Goal: Task Accomplishment & Management: Complete application form

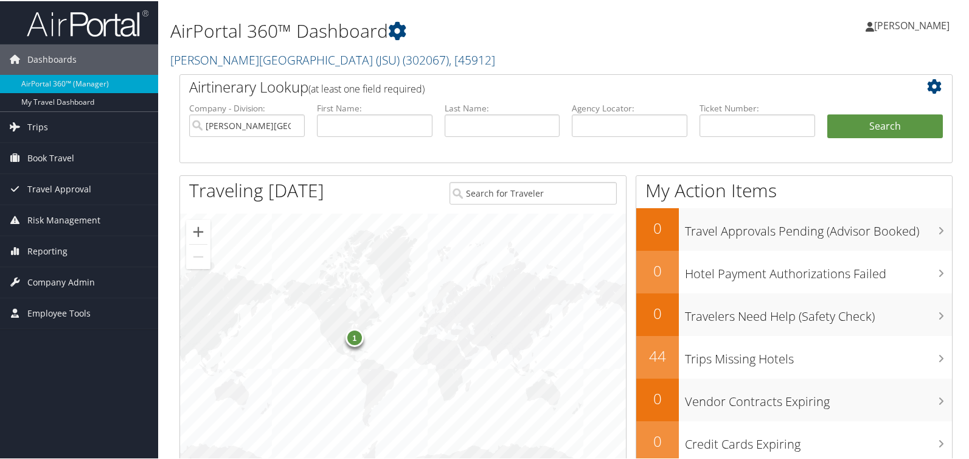
click at [352, 337] on div "1" at bounding box center [355, 336] width 18 height 18
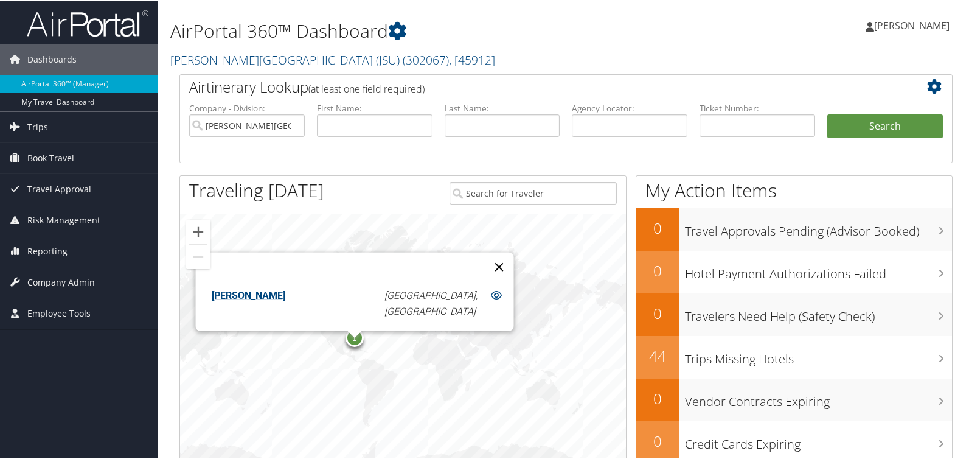
click at [484, 273] on button "Close" at bounding box center [498, 265] width 29 height 29
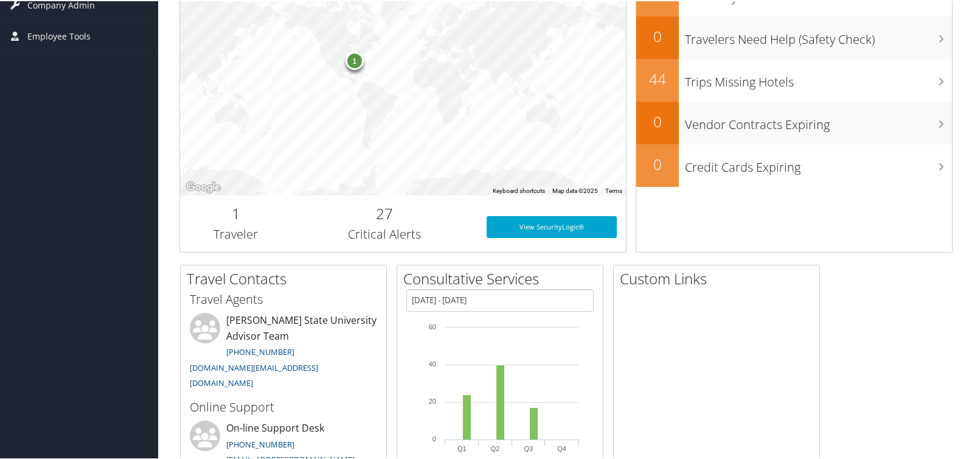
scroll to position [304, 0]
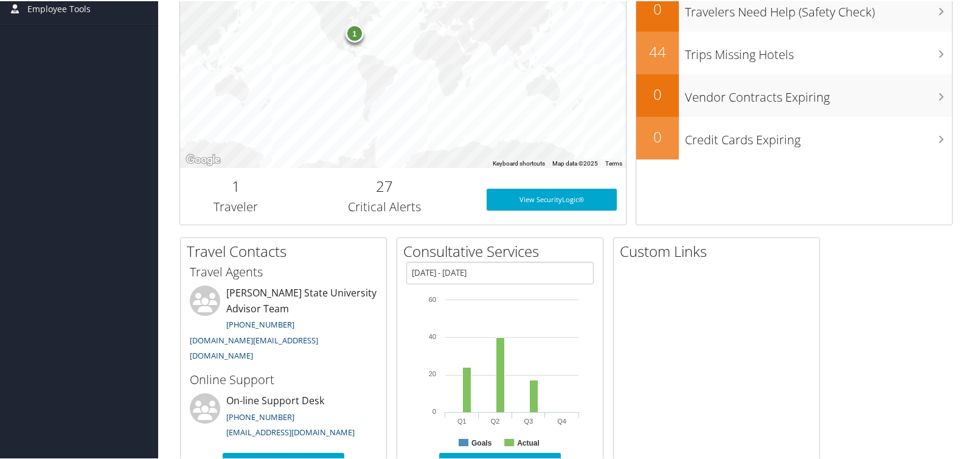
click at [764, 384] on div at bounding box center [717, 387] width 206 height 228
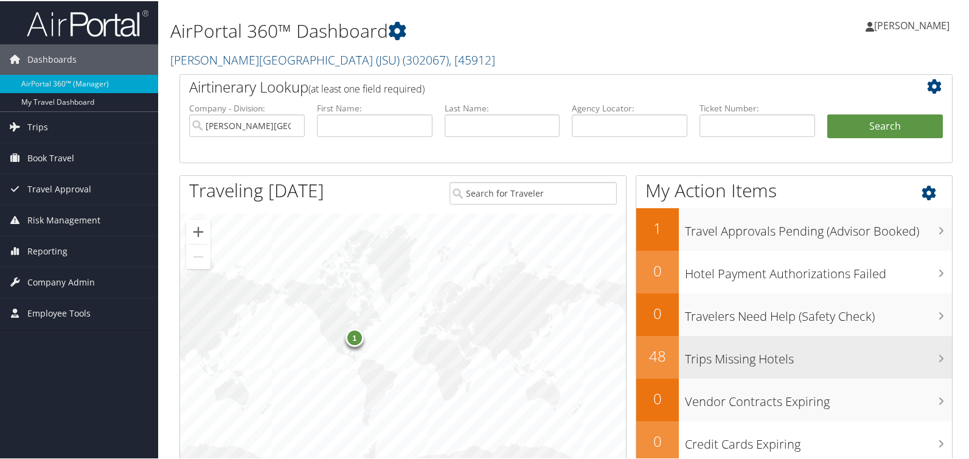
click at [732, 366] on div "Trips Missing Hotels" at bounding box center [815, 356] width 273 height 43
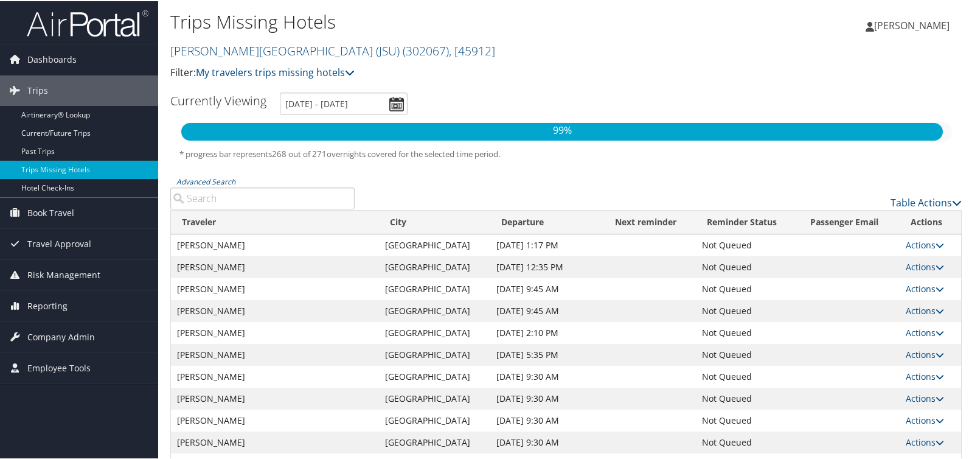
click at [442, 264] on td "Boston" at bounding box center [434, 266] width 111 height 22
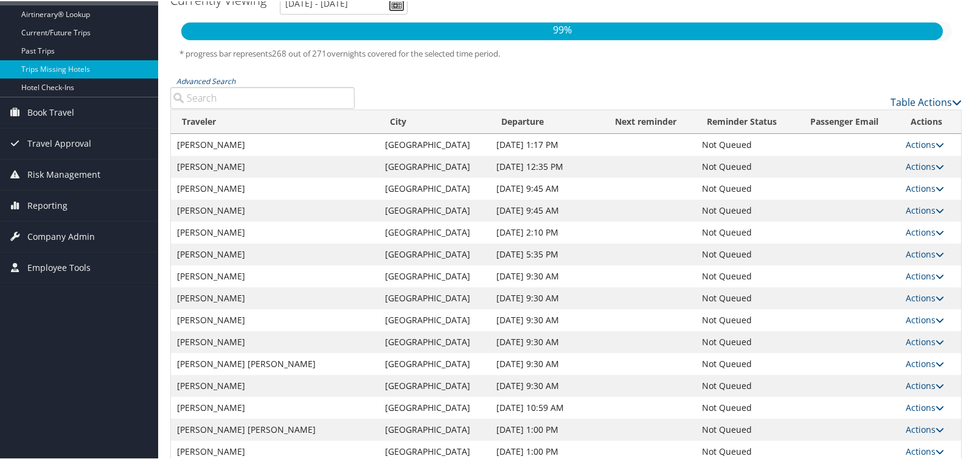
scroll to position [122, 0]
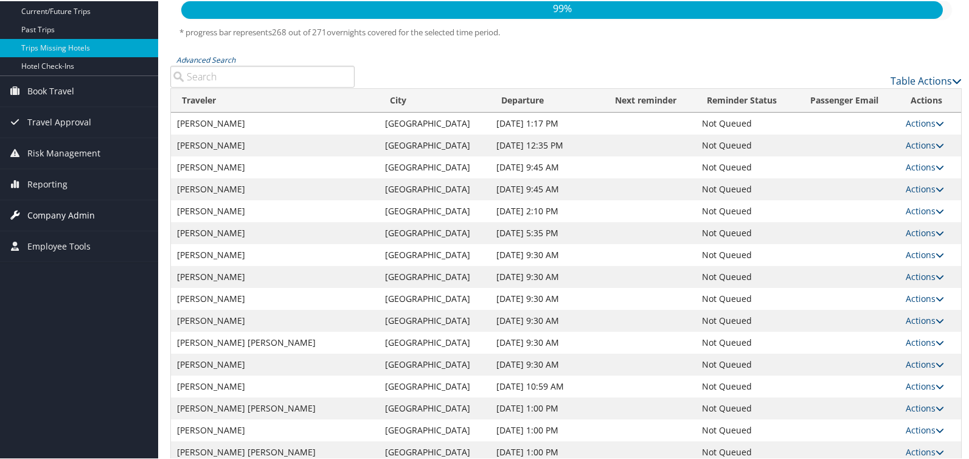
click at [81, 215] on span "Company Admin" at bounding box center [61, 214] width 68 height 30
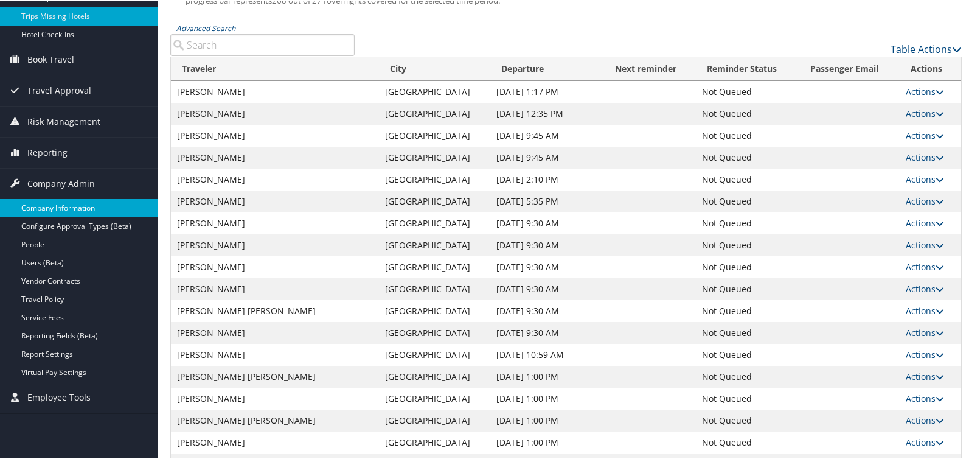
scroll to position [183, 0]
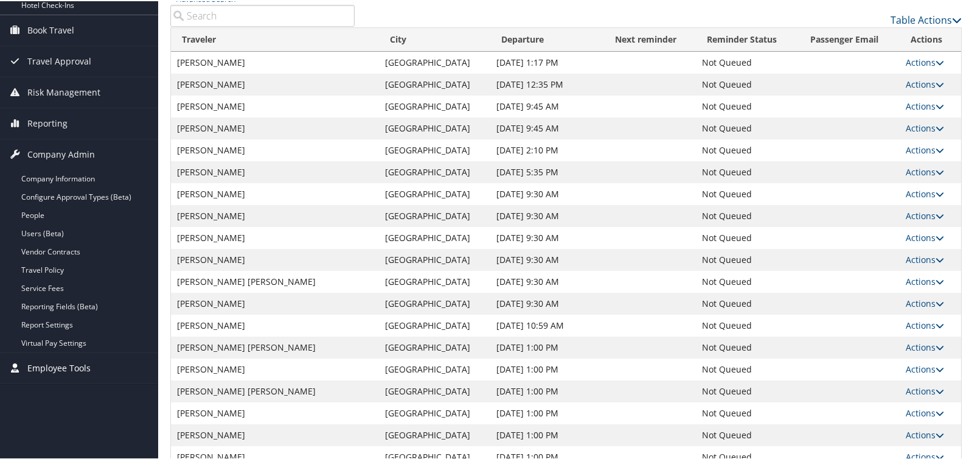
click at [61, 362] on span "Employee Tools" at bounding box center [58, 367] width 63 height 30
click at [39, 120] on span "Reporting" at bounding box center [47, 122] width 40 height 30
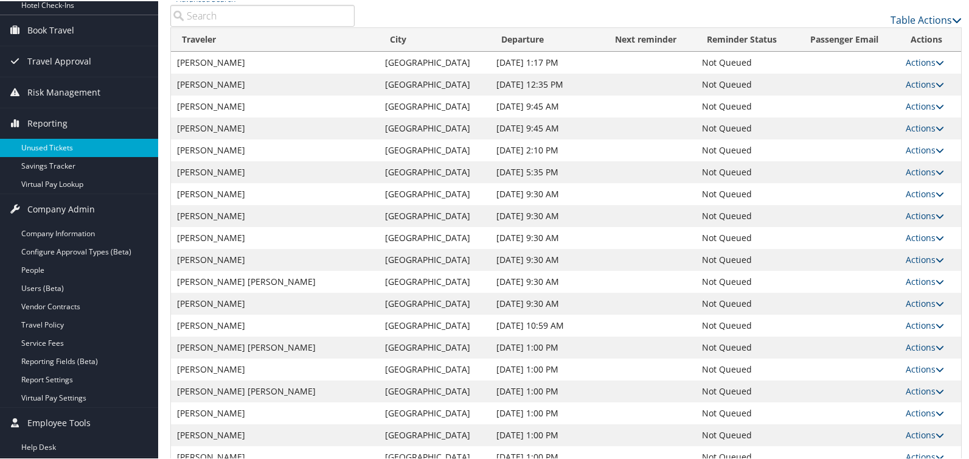
click at [69, 144] on link "Unused Tickets" at bounding box center [79, 147] width 158 height 18
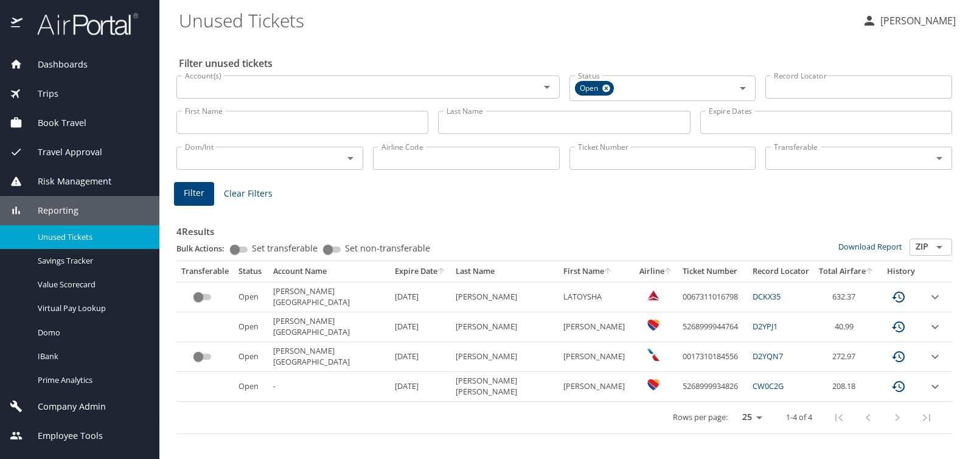
click at [44, 98] on span "Trips" at bounding box center [41, 93] width 36 height 13
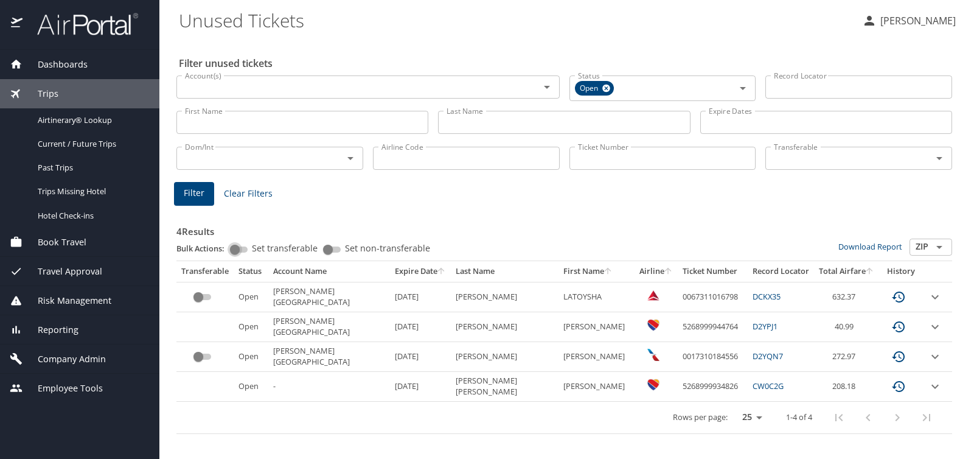
click at [237, 248] on input "Set transferable" at bounding box center [235, 249] width 44 height 15
checkbox input "true"
click at [332, 246] on input "Set non-transferable" at bounding box center [328, 249] width 44 height 15
checkbox input "true"
checkbox input "false"
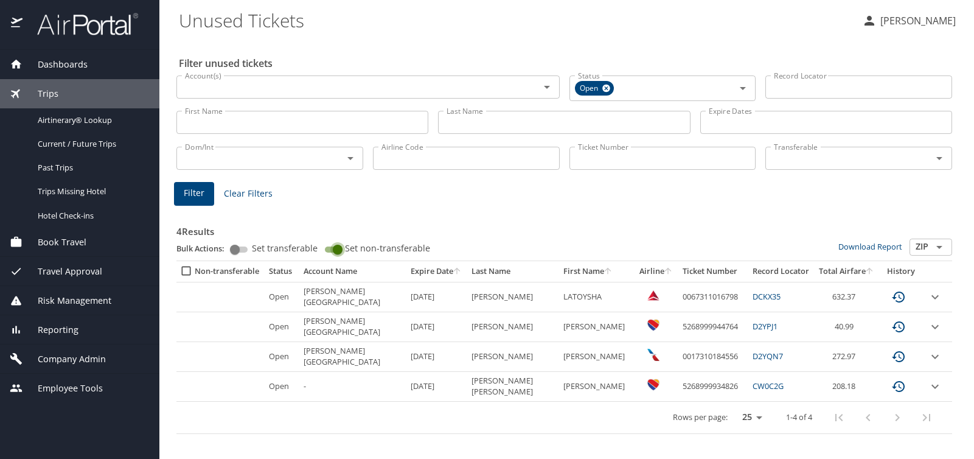
click at [332, 247] on input "Set non-transferable" at bounding box center [338, 249] width 44 height 15
checkbox input "false"
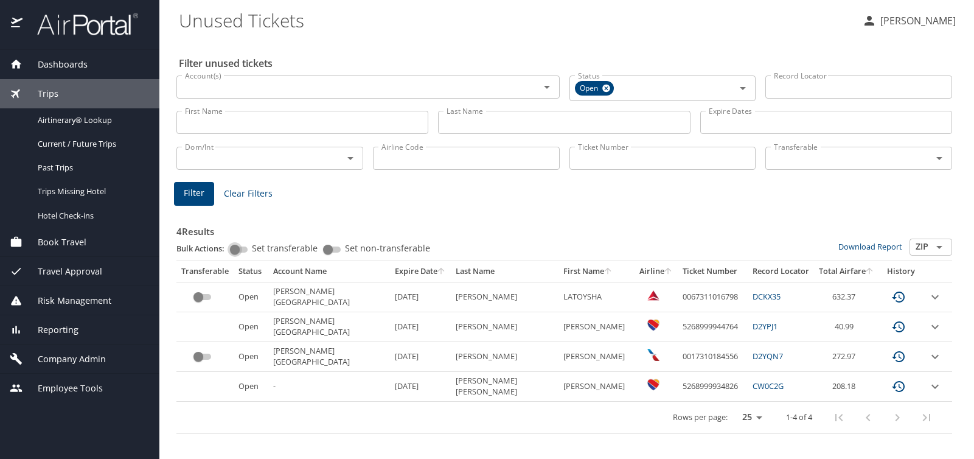
click at [238, 247] on input "Set transferable" at bounding box center [235, 249] width 44 height 15
click at [243, 250] on input "Set transferable" at bounding box center [245, 249] width 44 height 15
checkbox input "false"
click at [54, 145] on span "Current / Future Trips" at bounding box center [91, 144] width 107 height 12
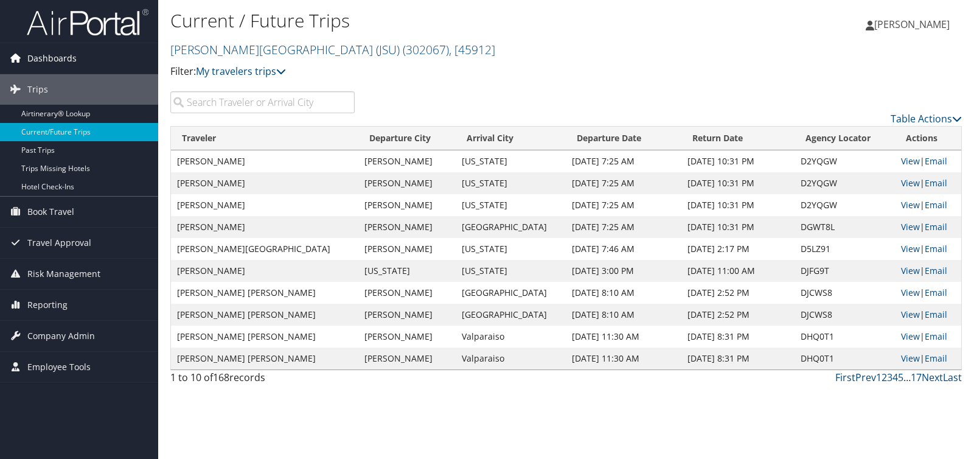
click at [105, 49] on link "Dashboards" at bounding box center [79, 58] width 158 height 30
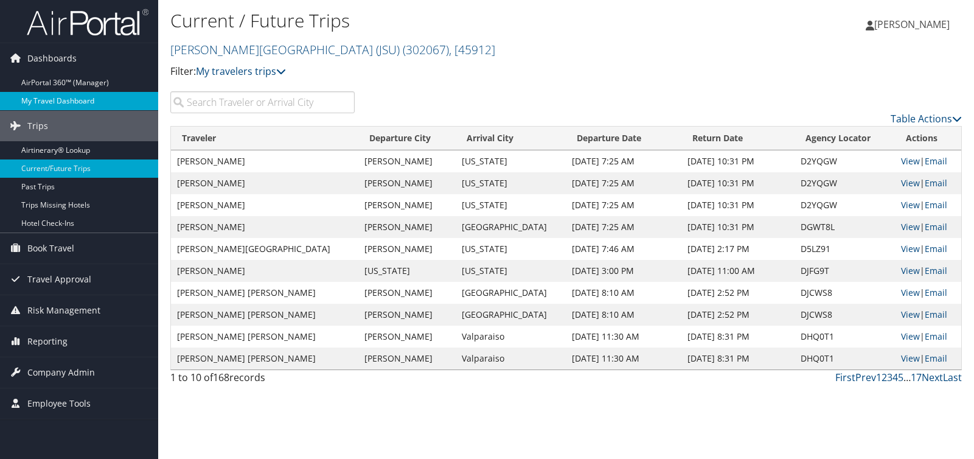
click at [60, 103] on link "My Travel Dashboard" at bounding box center [79, 101] width 158 height 18
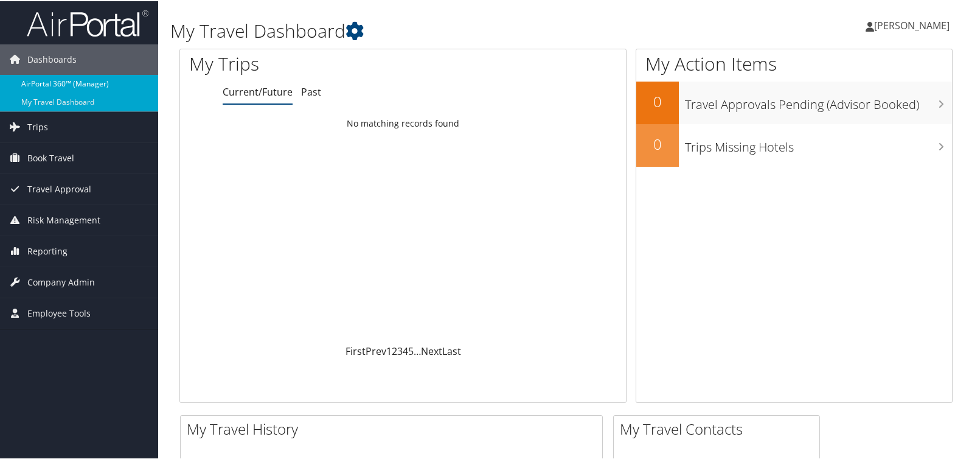
click at [47, 83] on link "AirPortal 360™ (Manager)" at bounding box center [79, 83] width 158 height 18
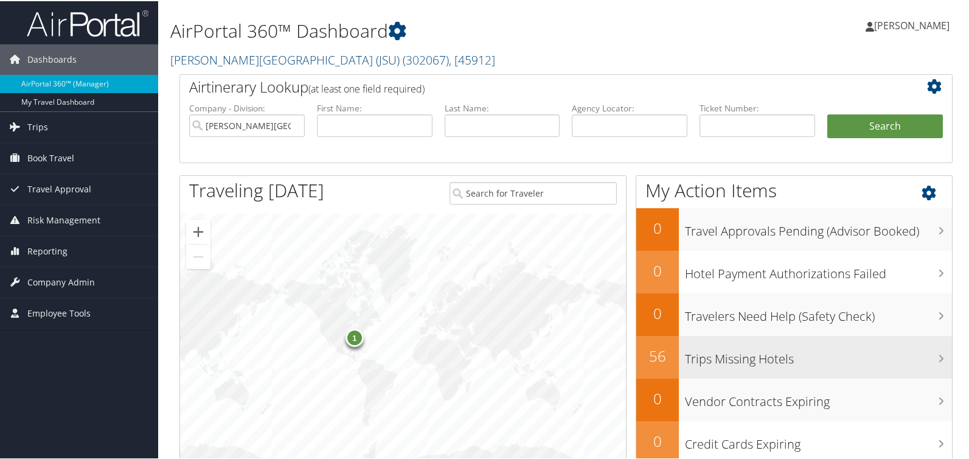
click at [732, 349] on h3 "Trips Missing Hotels" at bounding box center [818, 354] width 267 height 23
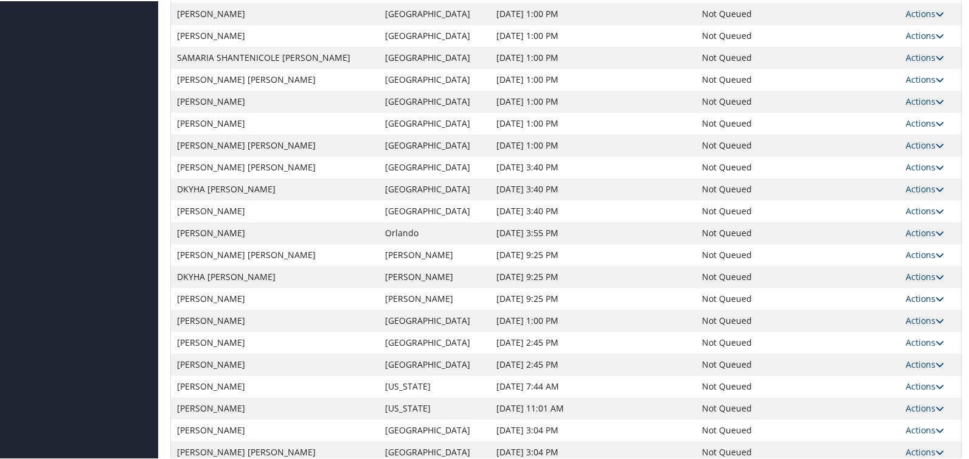
scroll to position [718, 0]
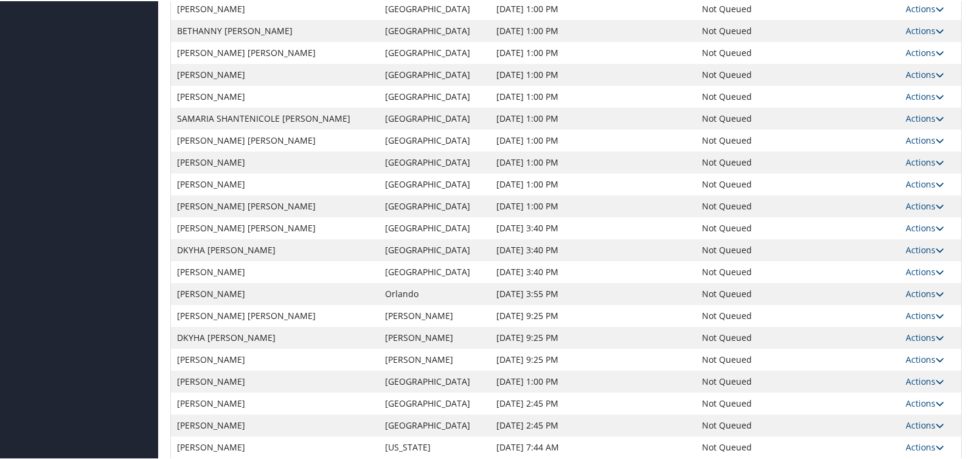
click at [189, 247] on td "DKYHA [PERSON_NAME]" at bounding box center [275, 249] width 208 height 22
click at [131, 35] on div "Dashboards AirPortal 360™ (Manager) My Travel Dashboard Trips Airtinerary® Look…" at bounding box center [487, 22] width 974 height 1481
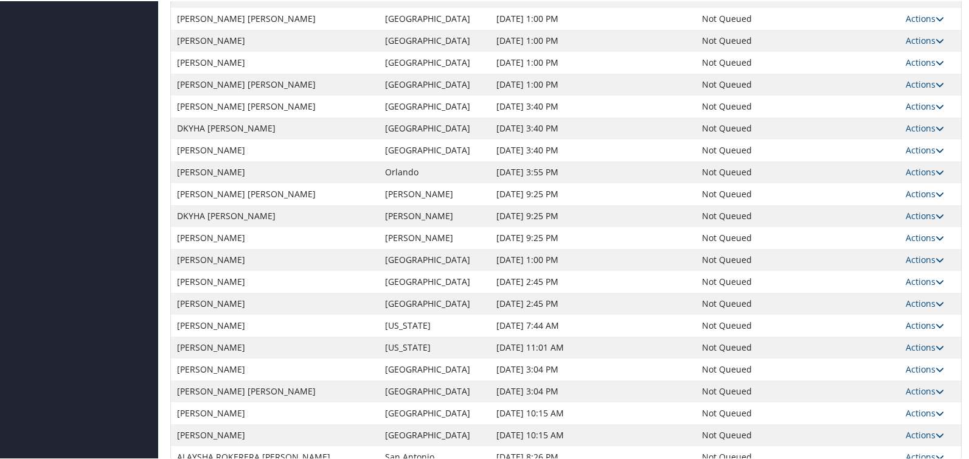
scroll to position [779, 0]
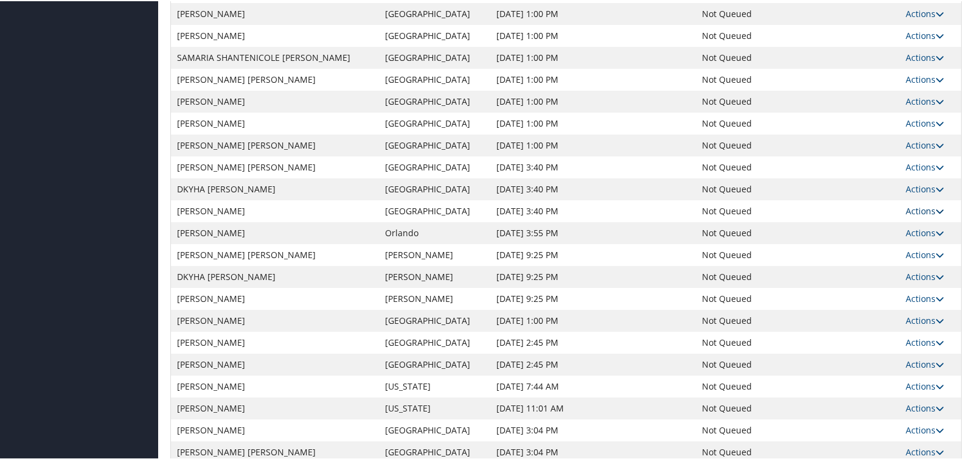
click at [913, 212] on link "Actions" at bounding box center [925, 210] width 38 height 12
click at [893, 267] on link "Attach Hotel" at bounding box center [893, 269] width 84 height 21
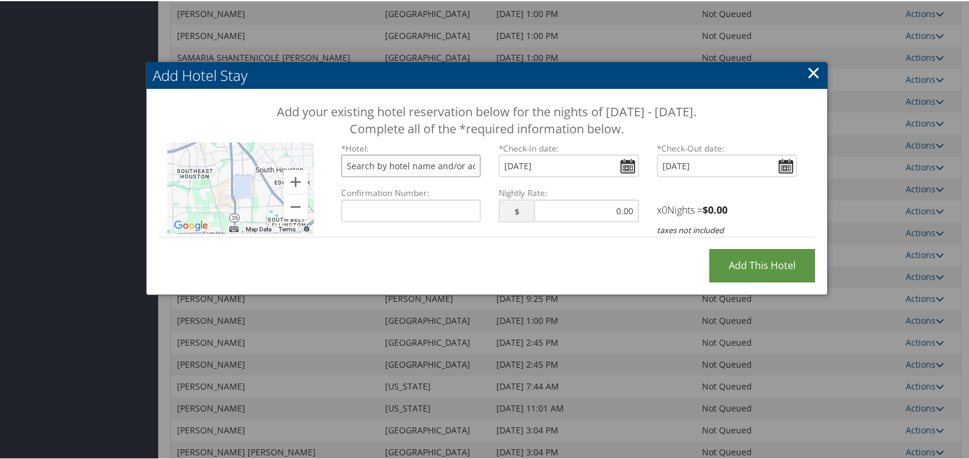
click at [372, 164] on input "text" at bounding box center [411, 164] width 140 height 23
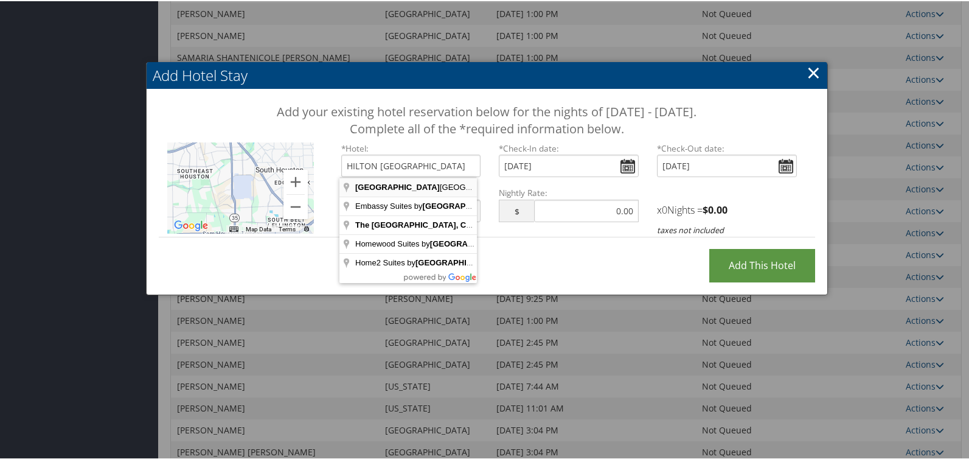
type input "[GEOGRAPHIC_DATA], [US_STATE][GEOGRAPHIC_DATA], [GEOGRAPHIC_DATA], [GEOGRAPHIC_…"
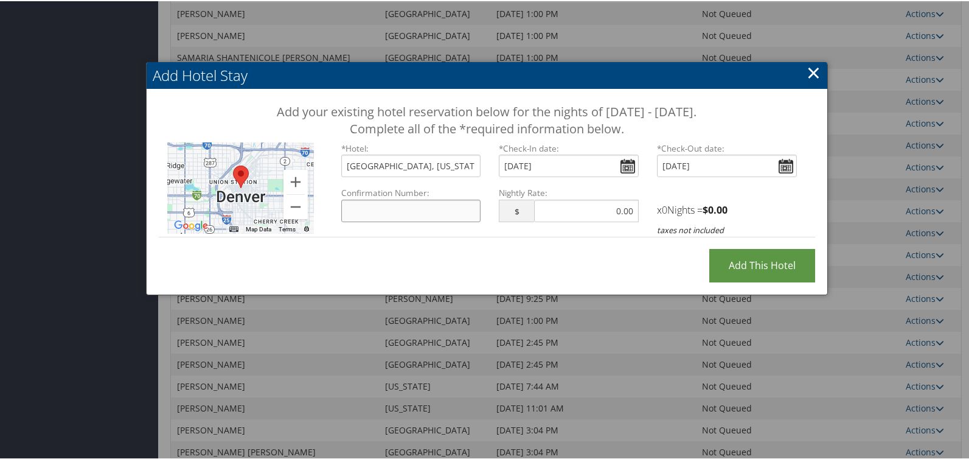
click at [414, 212] on input "Confirmation Number:" at bounding box center [411, 209] width 140 height 23
click at [388, 209] on input "Confirmation Number:" at bounding box center [411, 209] width 140 height 23
paste input "59625501"
type input "59625501"
click at [811, 76] on link "×" at bounding box center [814, 71] width 14 height 24
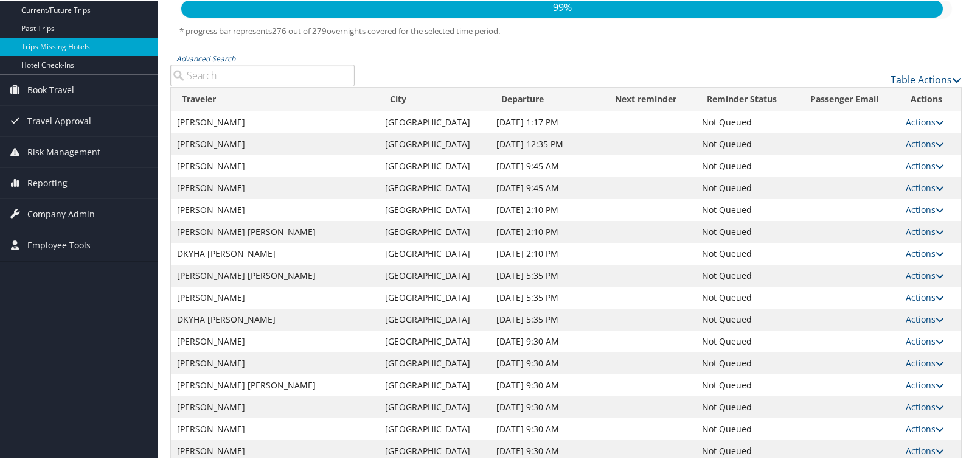
scroll to position [183, 0]
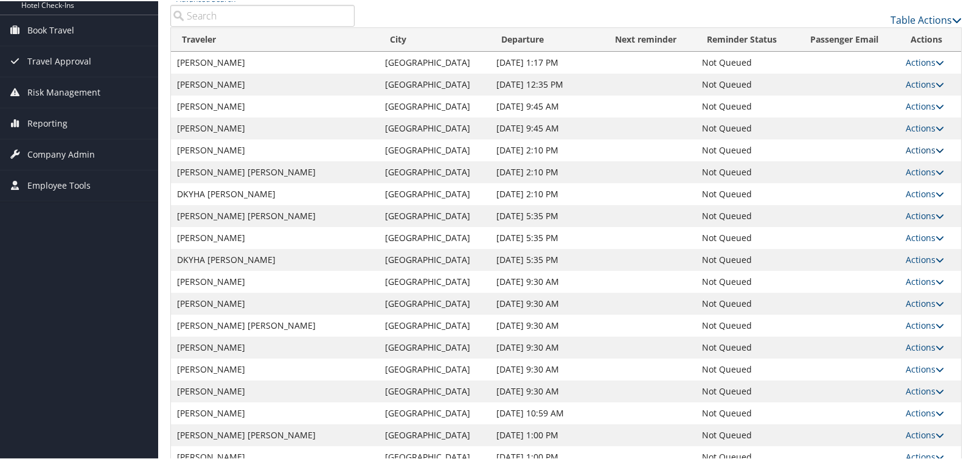
click at [918, 150] on link "Actions" at bounding box center [925, 149] width 38 height 12
click at [898, 211] on link "Attach Hotel" at bounding box center [893, 208] width 84 height 21
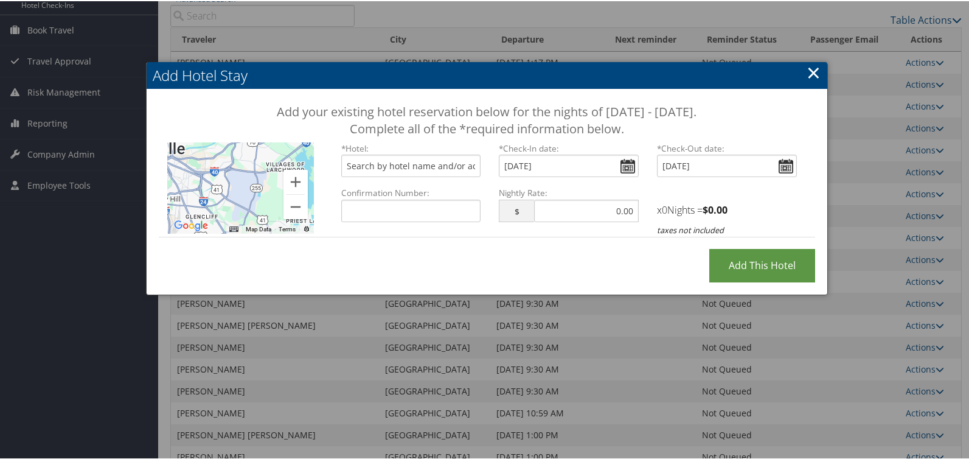
click at [812, 75] on link "×" at bounding box center [814, 71] width 14 height 24
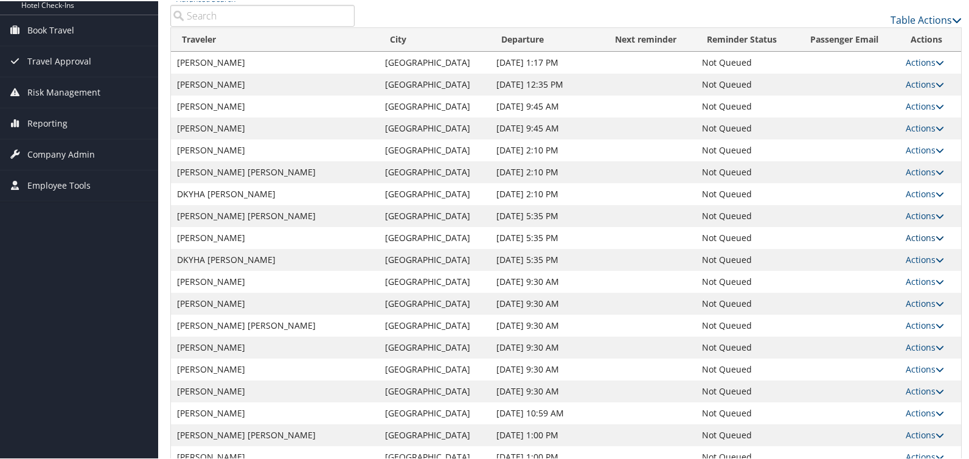
click at [911, 239] on link "Actions" at bounding box center [925, 237] width 38 height 12
click at [879, 295] on link "Attach Hotel" at bounding box center [893, 295] width 84 height 21
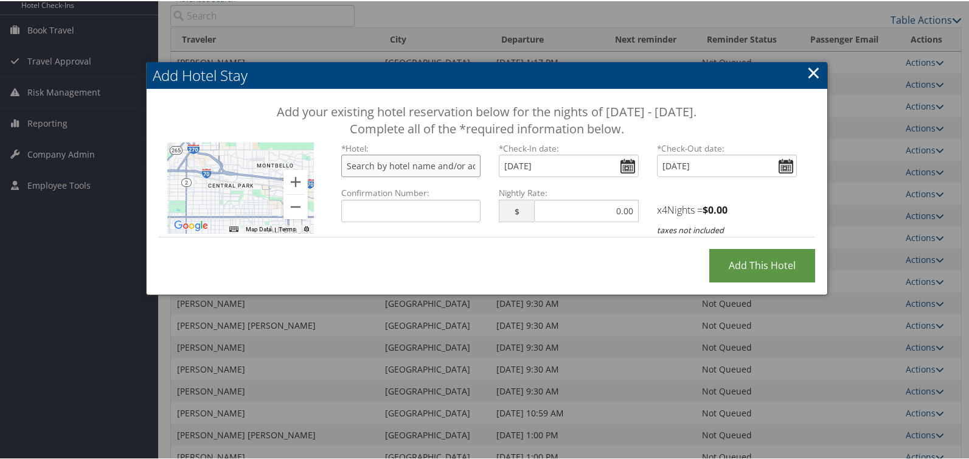
click at [413, 166] on input "text" at bounding box center [411, 164] width 140 height 23
click at [352, 208] on input "Confirmation Number:" at bounding box center [411, 209] width 140 height 23
paste input "59625501"
type input "59625501"
click at [369, 162] on input "text" at bounding box center [411, 164] width 140 height 23
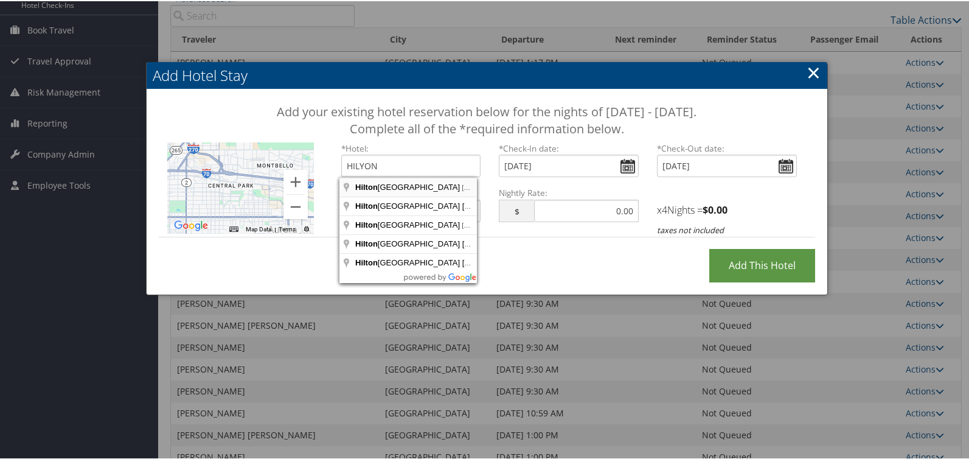
type input "[GEOGRAPHIC_DATA], [US_STATE][GEOGRAPHIC_DATA], [GEOGRAPHIC_DATA], [GEOGRAPHIC_…"
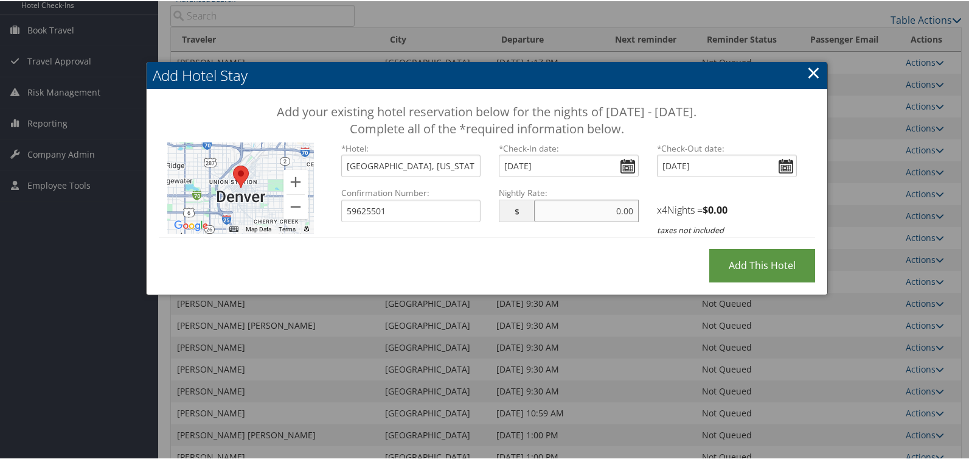
click at [570, 211] on input "text" at bounding box center [586, 209] width 105 height 23
type input "265.07"
click at [710, 248] on input "Add this Hotel" at bounding box center [763, 264] width 106 height 33
type input "Processing..."
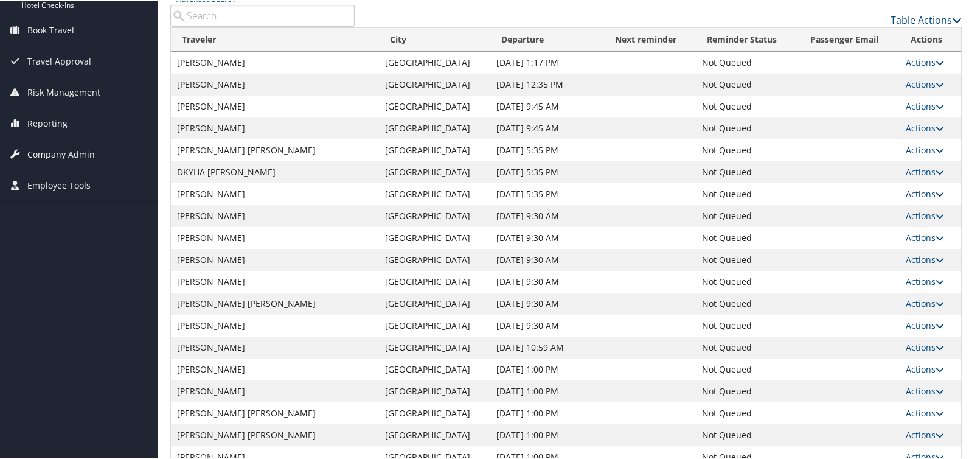
click at [913, 195] on link "Actions" at bounding box center [925, 193] width 38 height 12
click at [909, 252] on link "Attach Hotel" at bounding box center [893, 252] width 84 height 21
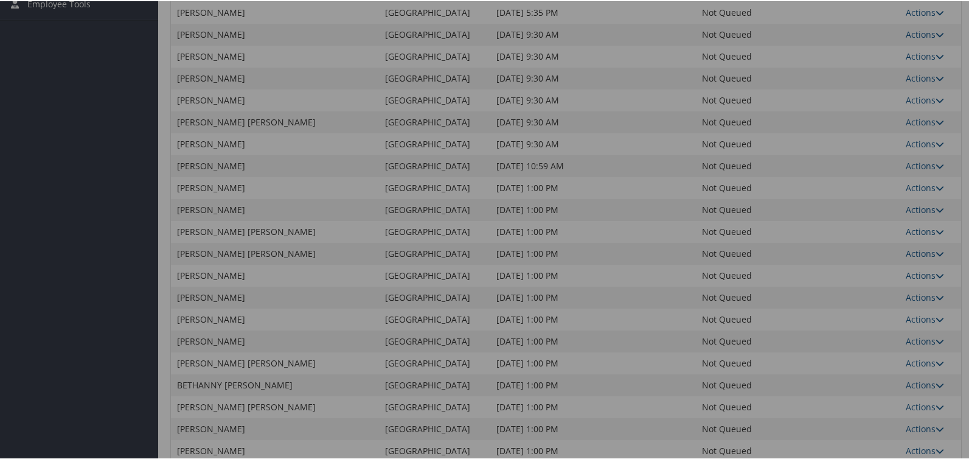
scroll to position [365, 0]
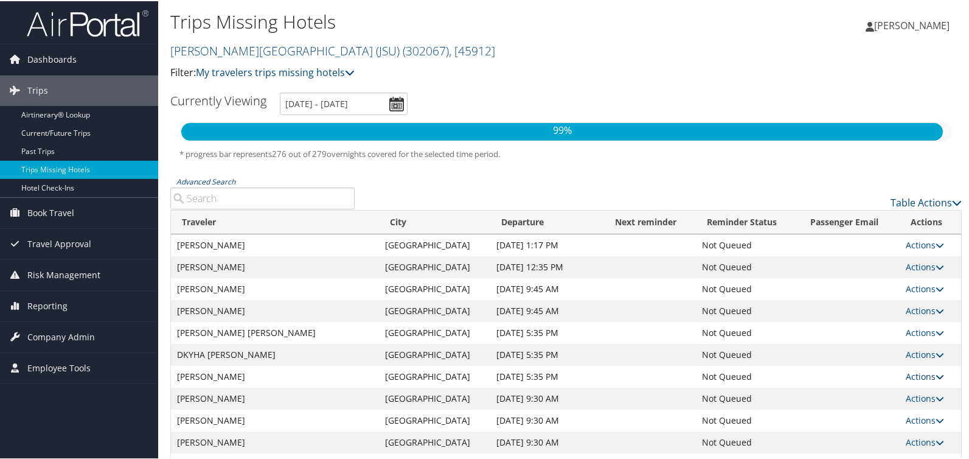
click at [918, 371] on link "Actions" at bounding box center [925, 375] width 38 height 12
click at [884, 434] on link "Attach Hotel" at bounding box center [893, 434] width 84 height 21
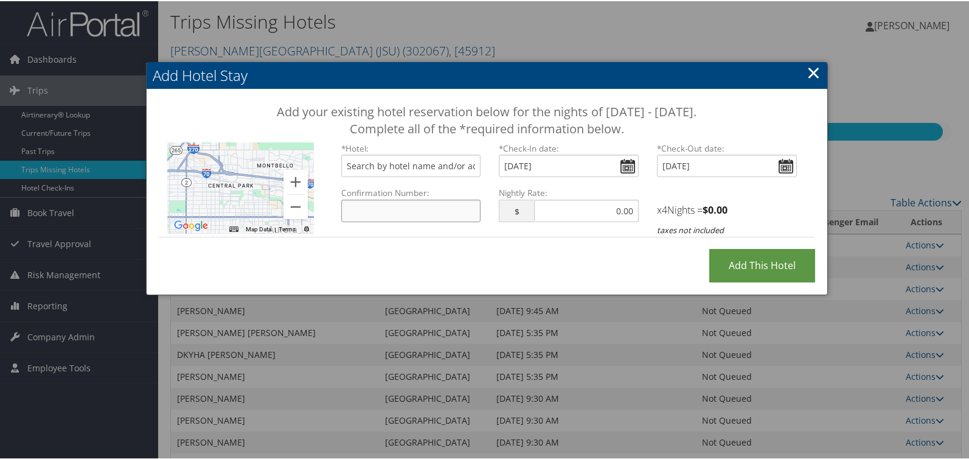
click at [432, 213] on input "Confirmation Number:" at bounding box center [411, 209] width 140 height 23
paste input "59625501"
drag, startPoint x: 397, startPoint y: 208, endPoint x: 299, endPoint y: 196, distance: 98.1
click at [323, 141] on row "← Move left → Move right ↑ Move up ↓ Move down + Zoom in - Zoom out Home Jump l…" at bounding box center [323, 141] width 0 height 0
click at [391, 216] on input "59625501" at bounding box center [411, 209] width 140 height 23
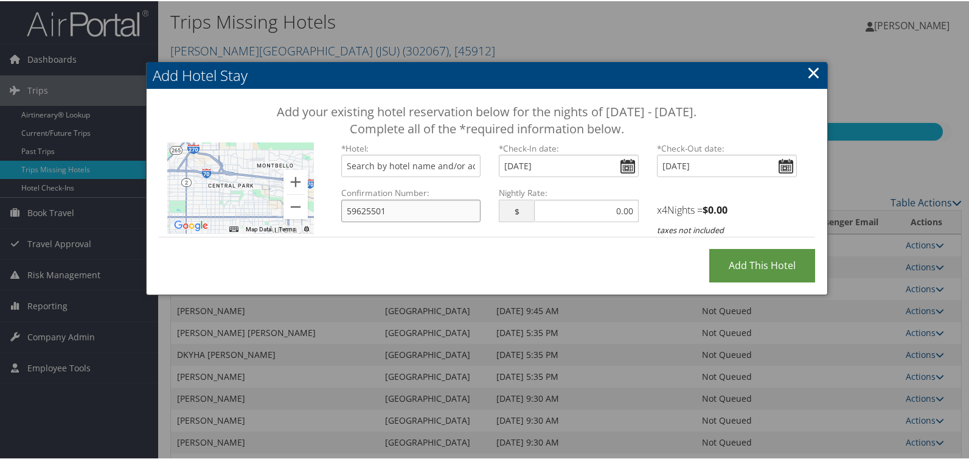
drag, startPoint x: 393, startPoint y: 212, endPoint x: 223, endPoint y: 199, distance: 169.7
click at [323, 141] on row "← Move left → Move right ↑ Move up ↓ Move down + Zoom in - Zoom out Home Jump l…" at bounding box center [323, 141] width 0 height 0
paste input "78"
type input "59625578"
click at [354, 161] on input "text" at bounding box center [411, 164] width 140 height 23
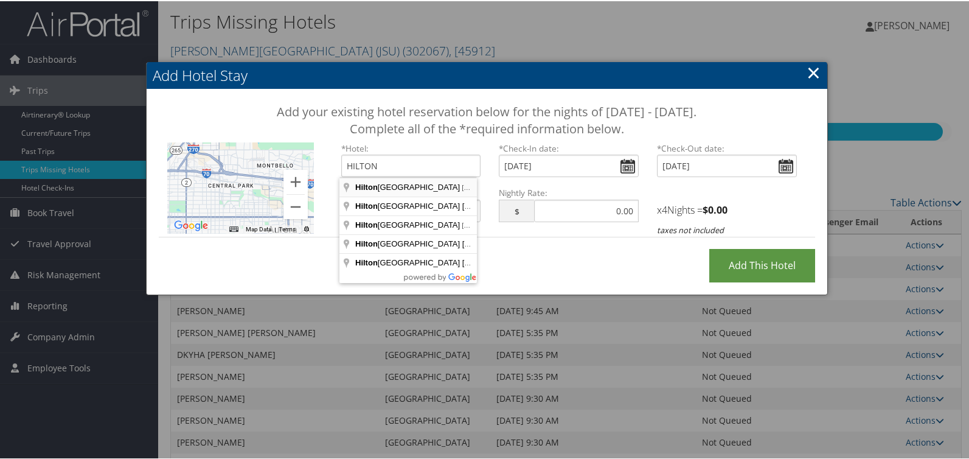
type input "[GEOGRAPHIC_DATA], [US_STATE][GEOGRAPHIC_DATA], [GEOGRAPHIC_DATA], [GEOGRAPHIC_…"
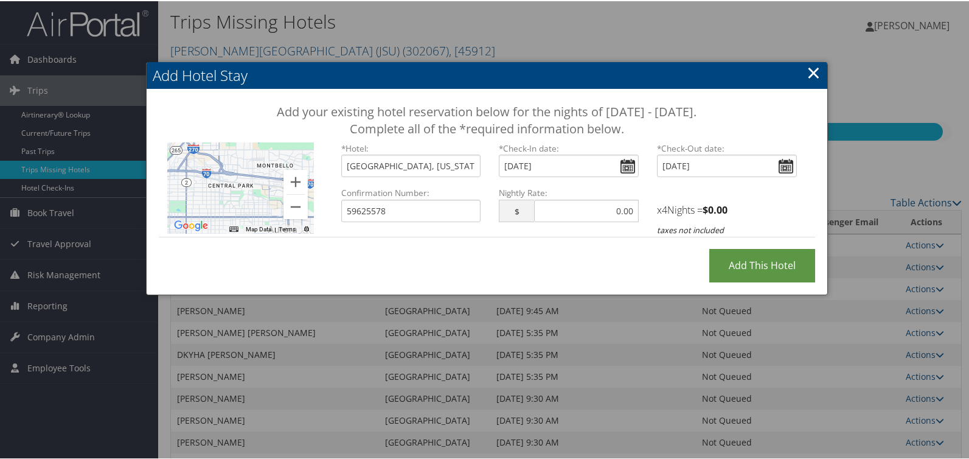
drag, startPoint x: 410, startPoint y: 179, endPoint x: 525, endPoint y: 195, distance: 116.2
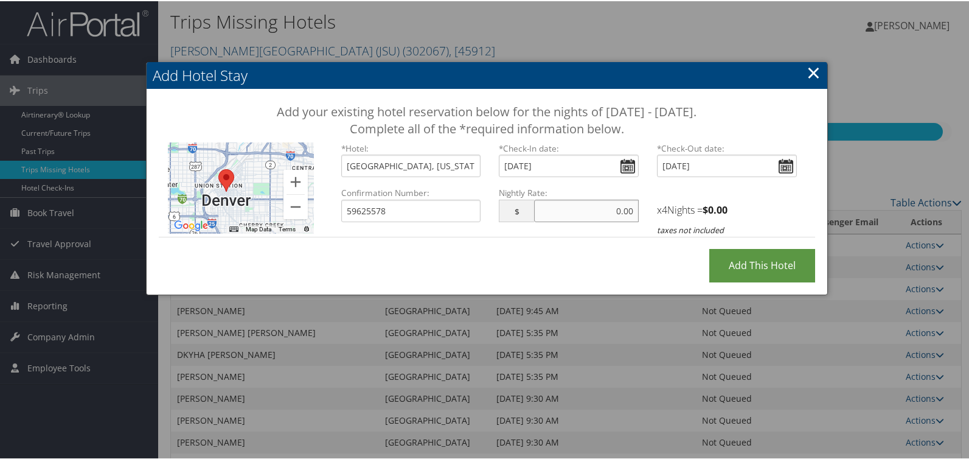
click at [587, 208] on input "text" at bounding box center [586, 209] width 105 height 23
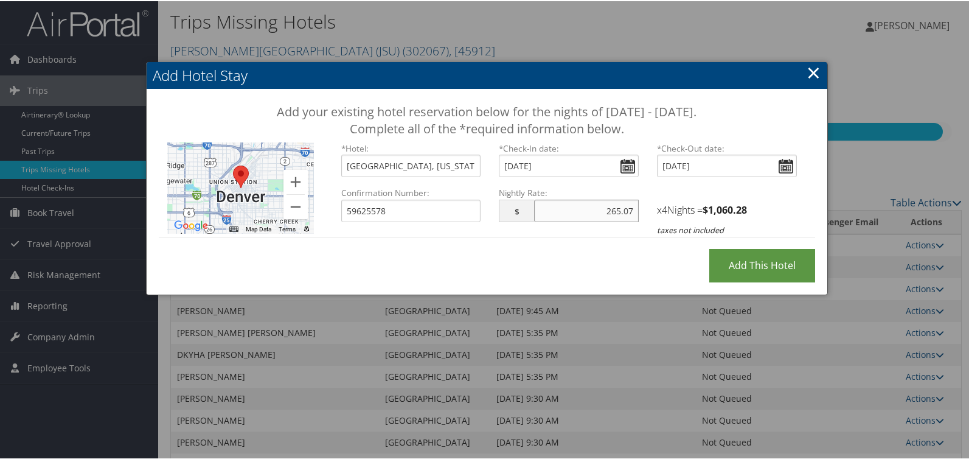
type input "265.07"
click at [710, 248] on input "Add this Hotel" at bounding box center [763, 264] width 106 height 33
type input "Processing..."
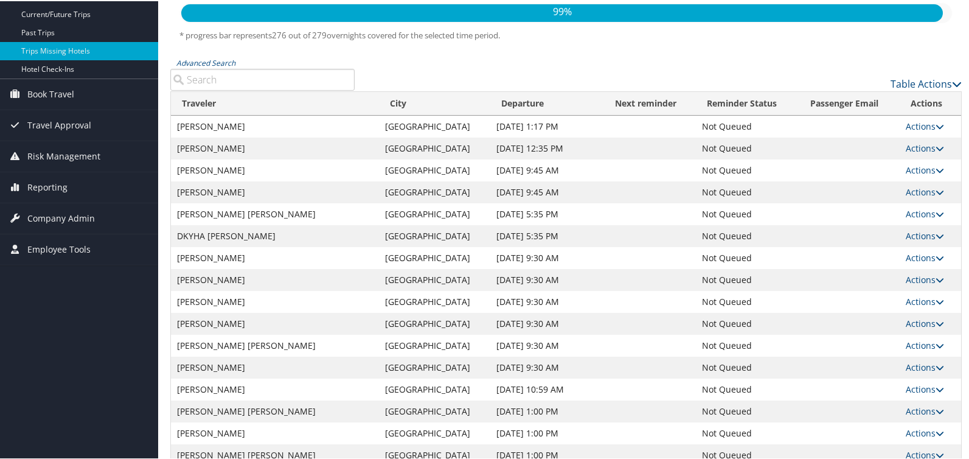
scroll to position [122, 0]
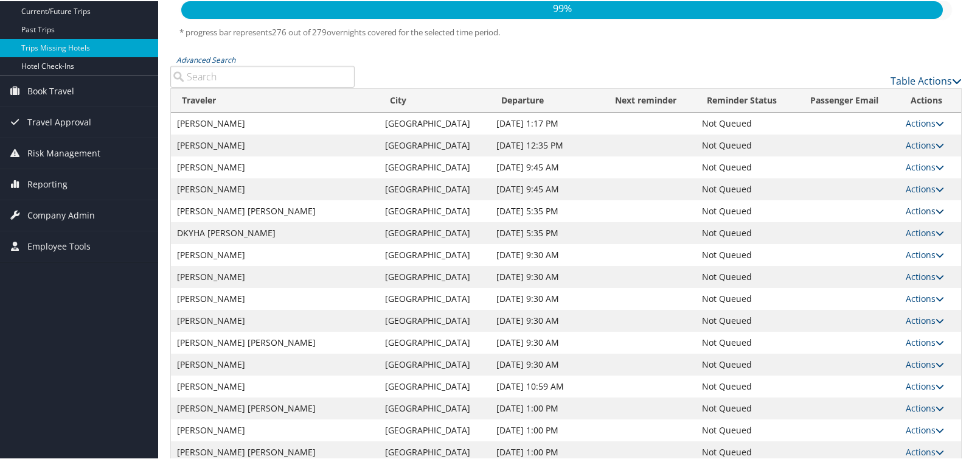
click at [906, 208] on link "Actions" at bounding box center [925, 210] width 38 height 12
click at [883, 272] on link "Attach Hotel" at bounding box center [893, 269] width 84 height 21
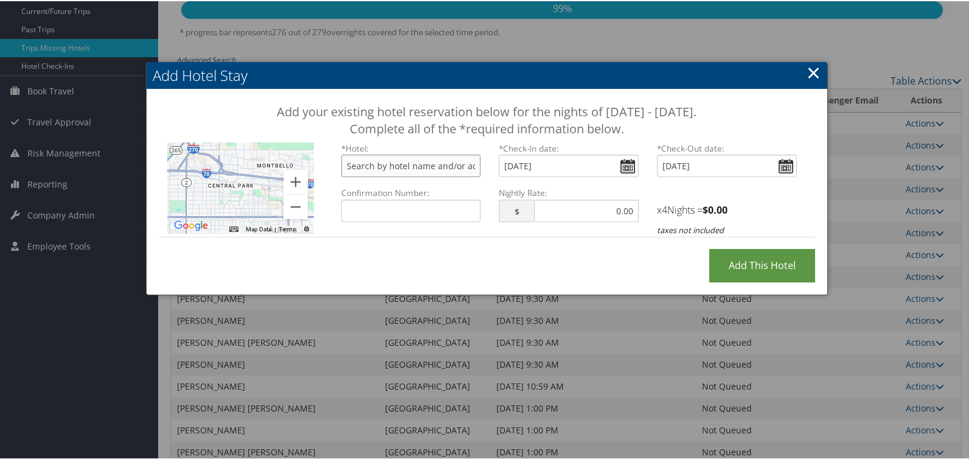
click at [368, 161] on input "text" at bounding box center [411, 164] width 140 height 23
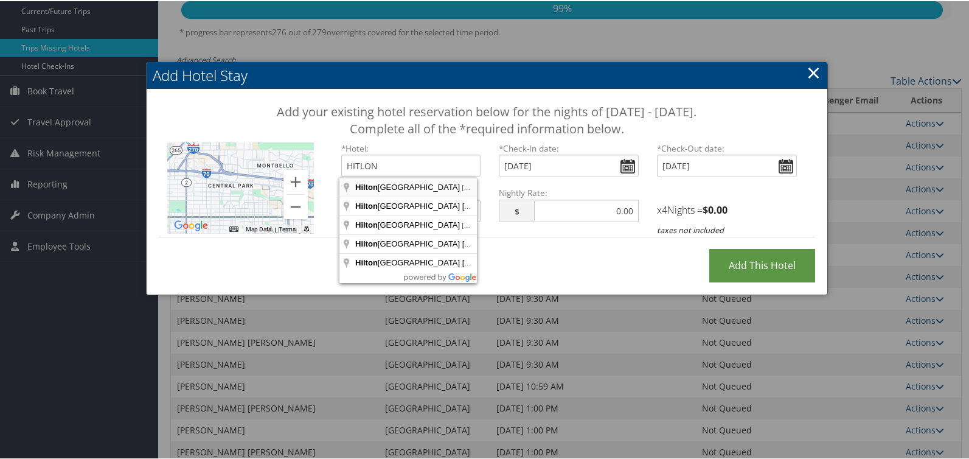
type input "[GEOGRAPHIC_DATA], [US_STATE][GEOGRAPHIC_DATA], [GEOGRAPHIC_DATA], [GEOGRAPHIC_…"
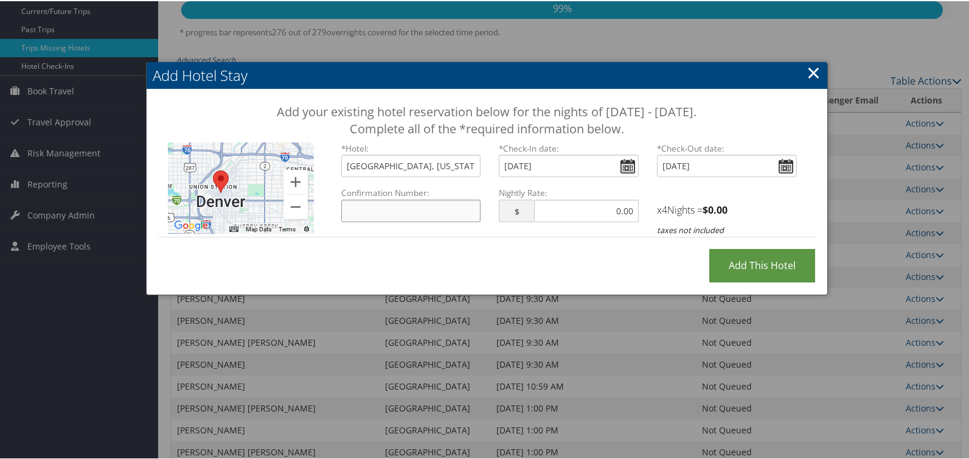
click at [397, 203] on input "Confirmation Number:" at bounding box center [411, 209] width 140 height 23
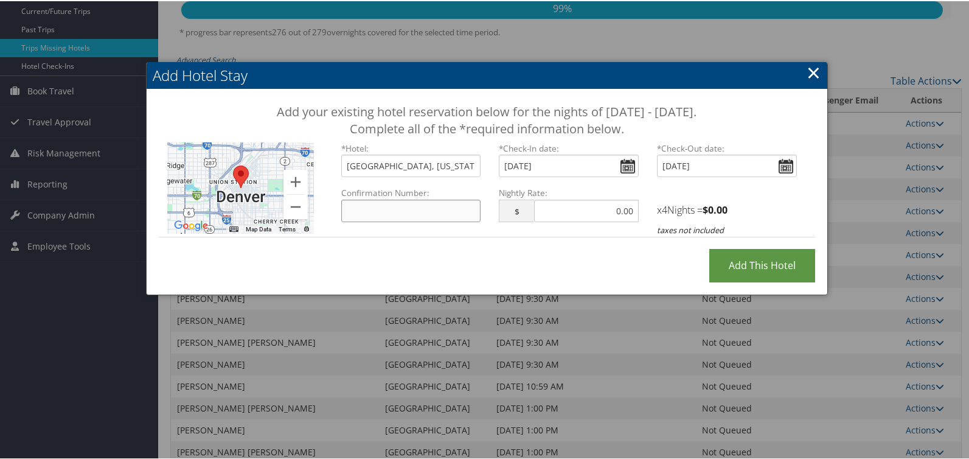
paste input "59625578"
type input "59625578"
click at [579, 214] on input "text" at bounding box center [586, 209] width 105 height 23
type input "265.07"
click at [710, 248] on input "Add this Hotel" at bounding box center [763, 264] width 106 height 33
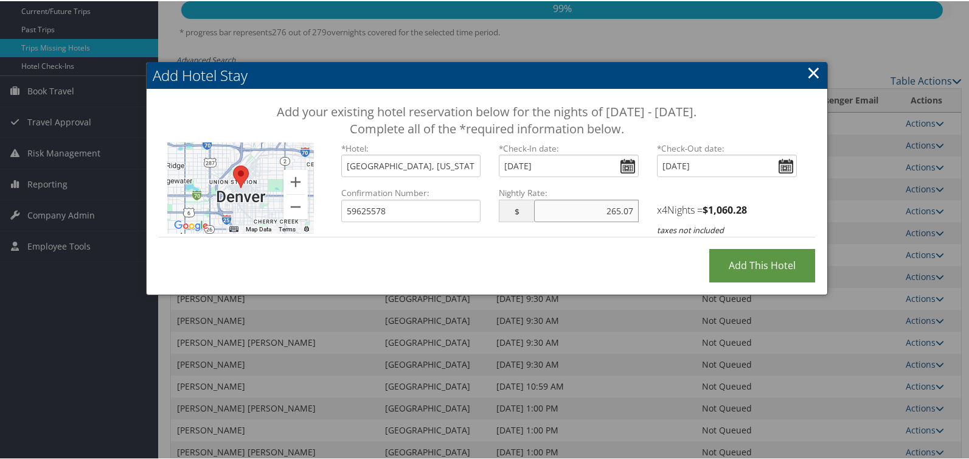
type input "Processing..."
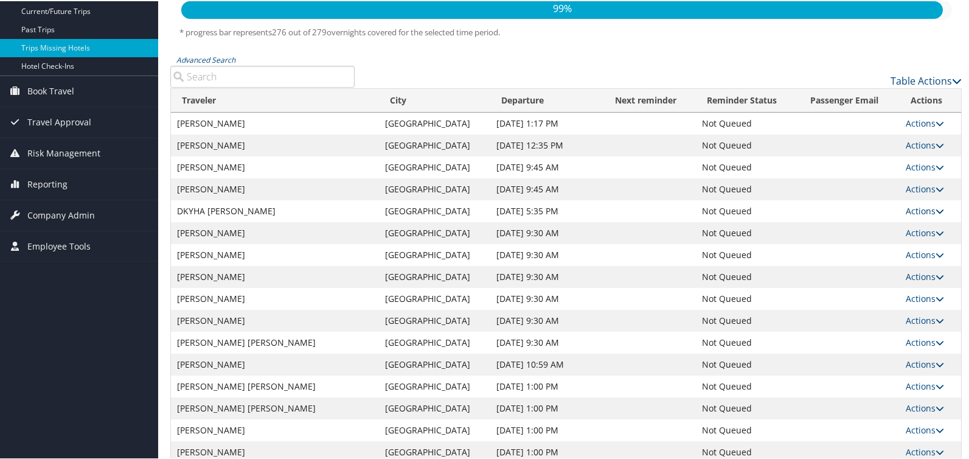
click at [913, 208] on link "Actions" at bounding box center [925, 210] width 38 height 12
click at [898, 268] on link "Attach Hotel" at bounding box center [893, 269] width 84 height 21
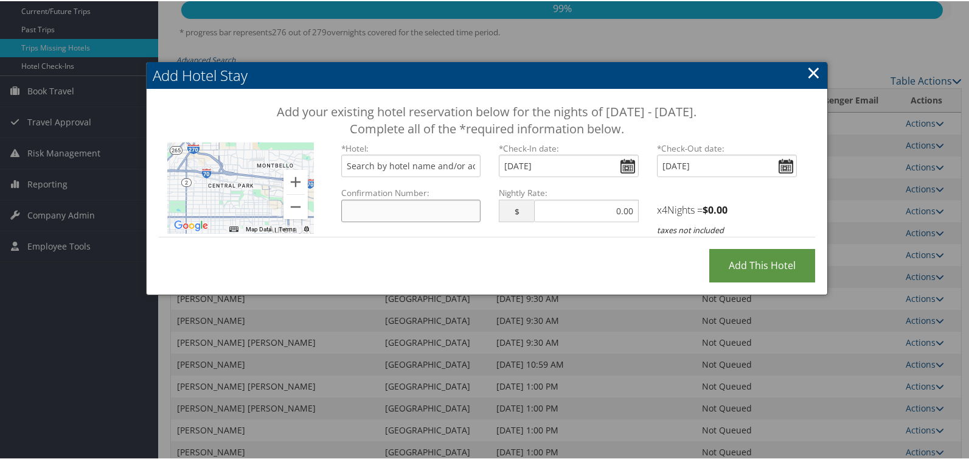
click at [366, 209] on input "Confirmation Number:" at bounding box center [411, 209] width 140 height 23
paste input "59625578"
type input "59625578"
click at [425, 168] on input "text" at bounding box center [411, 164] width 140 height 23
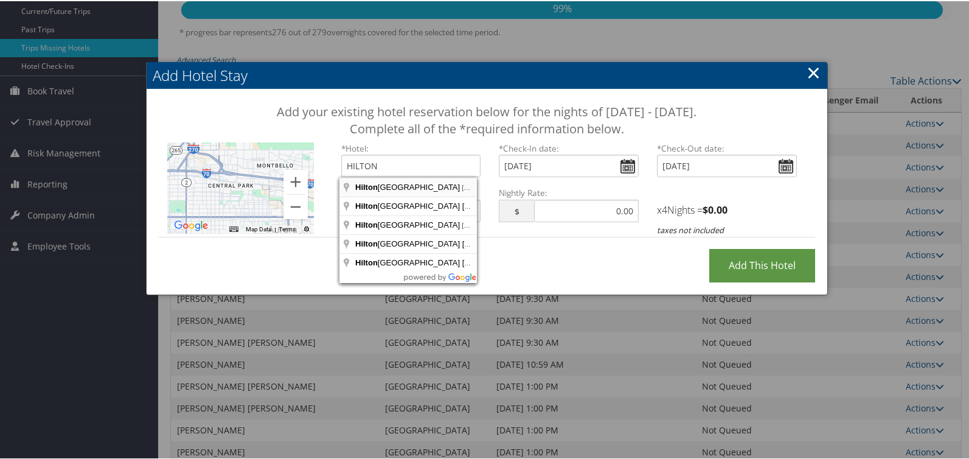
type input "[GEOGRAPHIC_DATA], [US_STATE][GEOGRAPHIC_DATA], [GEOGRAPHIC_DATA], [GEOGRAPHIC_…"
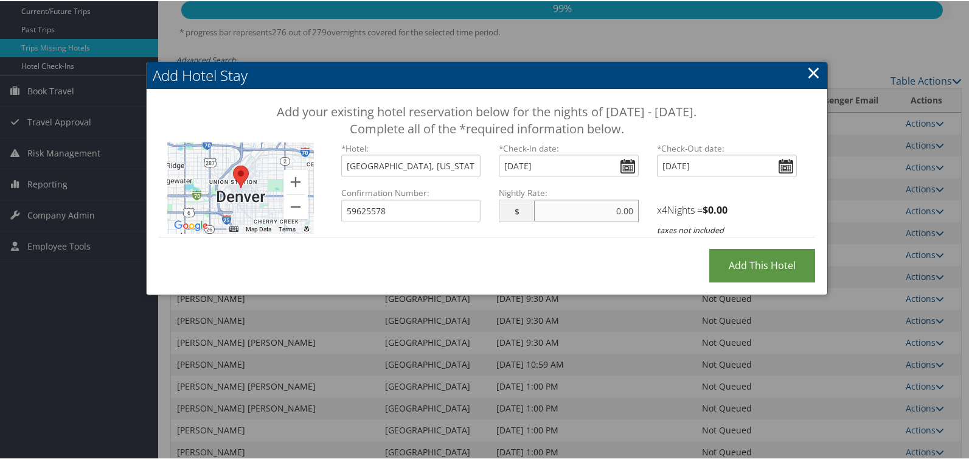
click at [616, 209] on input "text" at bounding box center [586, 209] width 105 height 23
type input "265.07"
click at [710, 248] on input "Add this Hotel" at bounding box center [763, 264] width 106 height 33
type input "Processing..."
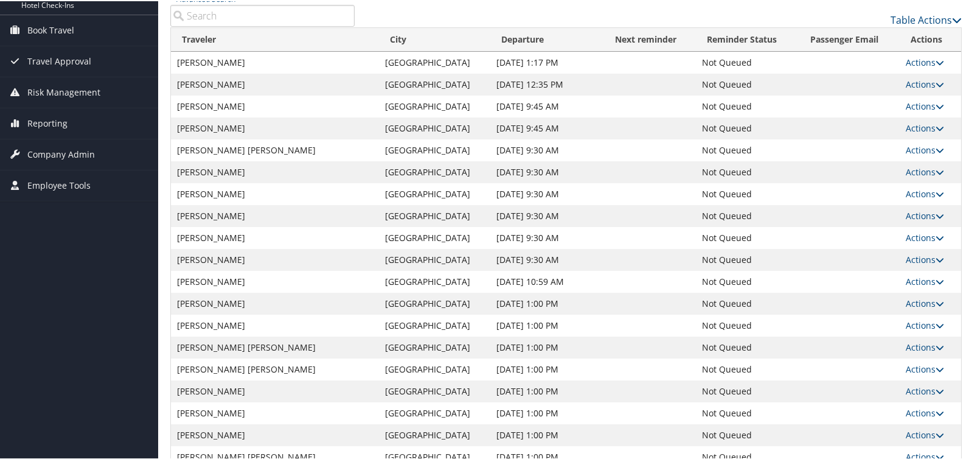
scroll to position [243, 0]
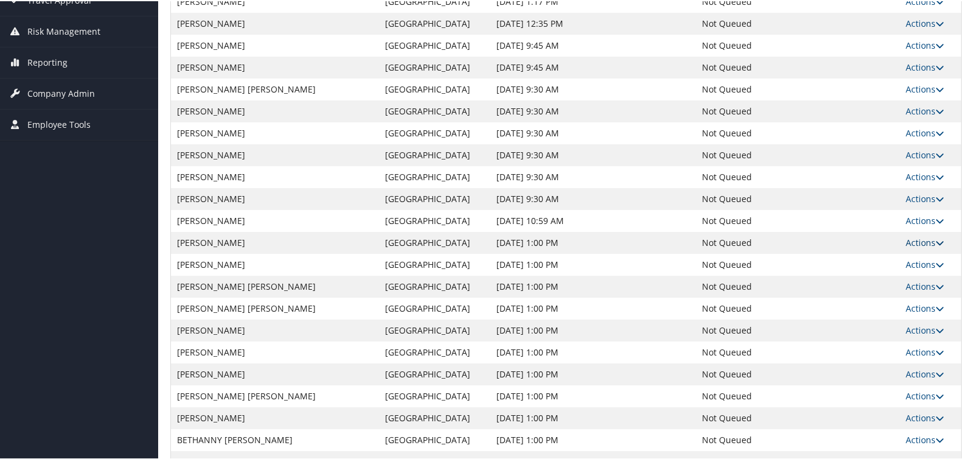
click at [913, 241] on link "Actions" at bounding box center [925, 242] width 38 height 12
click at [893, 302] on link "Attach Hotel" at bounding box center [893, 300] width 84 height 21
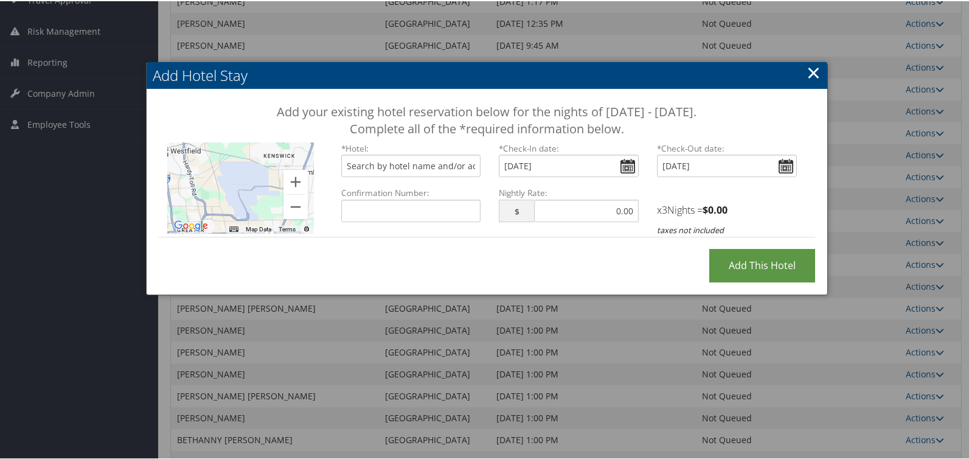
click at [807, 68] on link "×" at bounding box center [814, 71] width 14 height 24
